Goal: Information Seeking & Learning: Learn about a topic

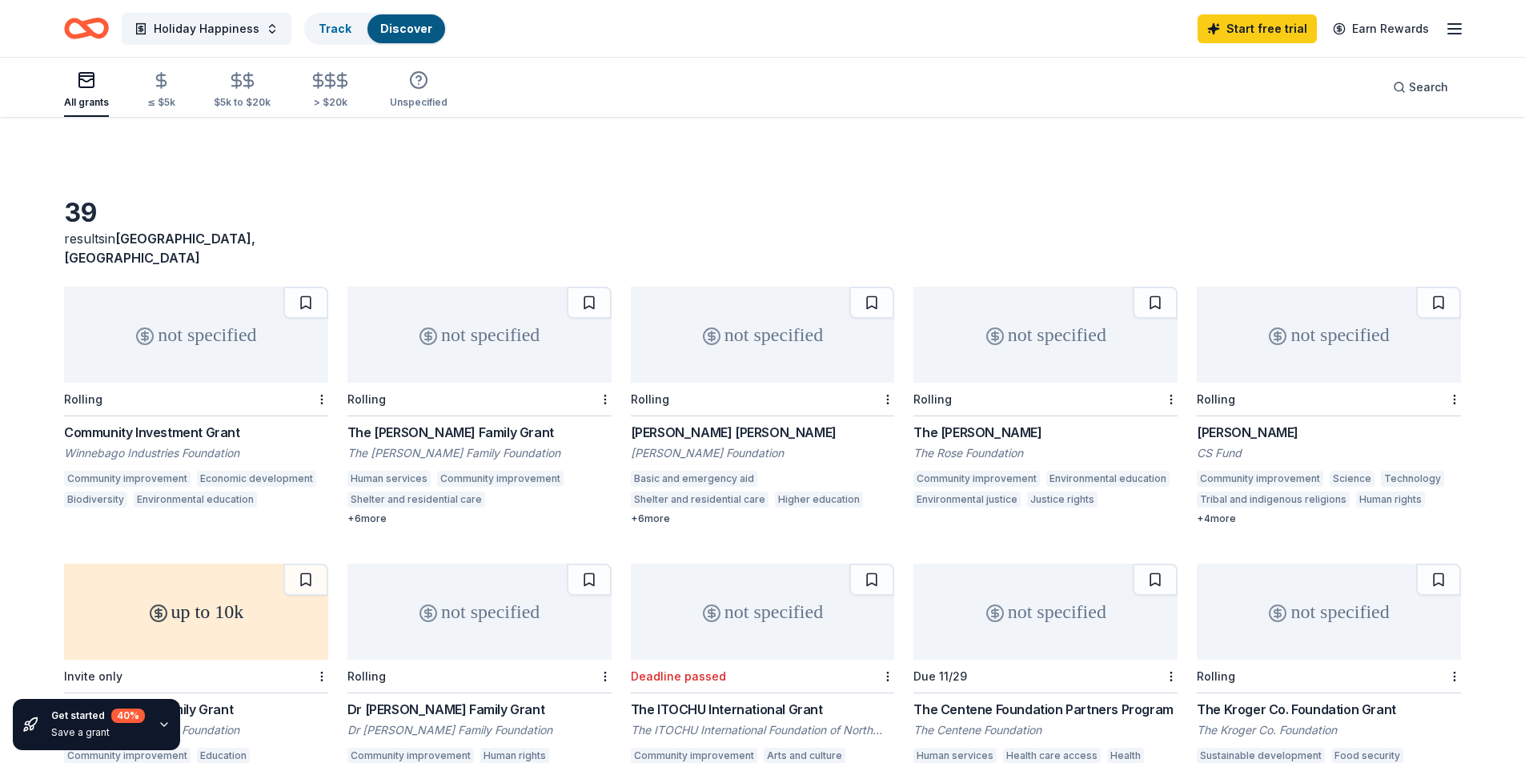
scroll to position [256, 0]
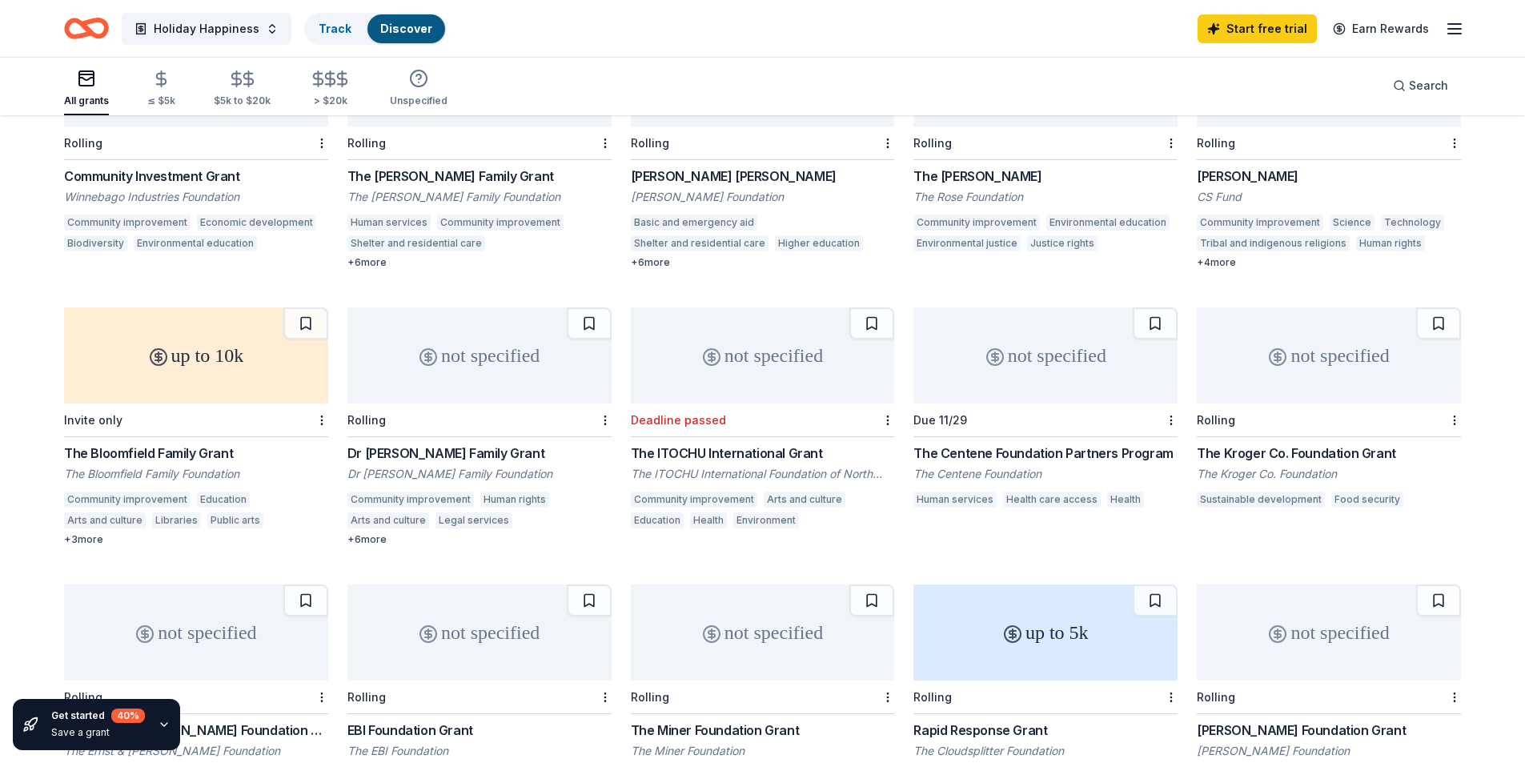
click at [183, 215] on div "Community improvement" at bounding box center [127, 223] width 127 height 16
click at [442, 235] on div "Shelter and residential care" at bounding box center [417, 243] width 138 height 16
